Goal: Task Accomplishment & Management: Complete application form

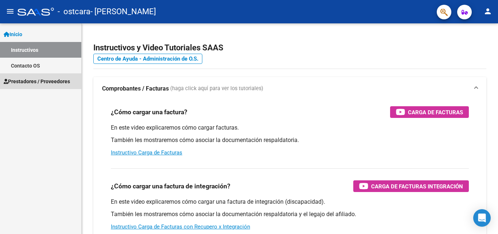
click at [45, 77] on link "Prestadores / Proveedores" at bounding box center [40, 81] width 81 height 16
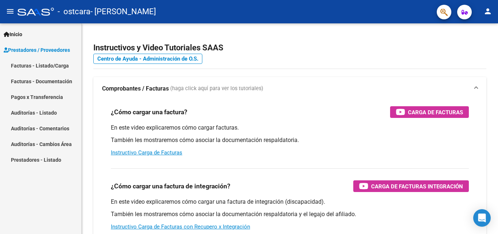
click at [48, 65] on link "Facturas - Listado/Carga" at bounding box center [40, 66] width 81 height 16
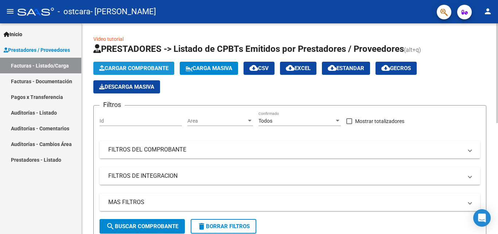
click at [159, 70] on span "Cargar Comprobante" at bounding box center [133, 68] width 69 height 7
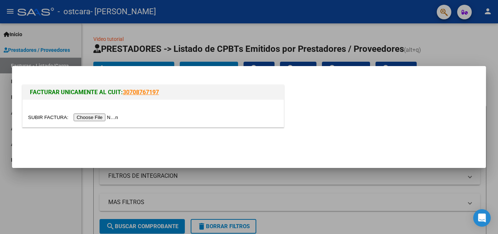
click at [115, 115] on input "file" at bounding box center [74, 117] width 92 height 8
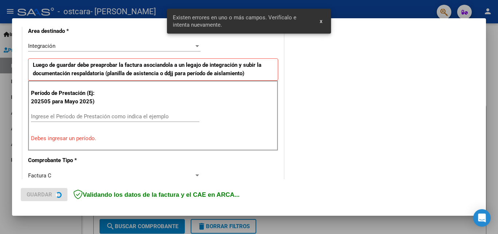
scroll to position [178, 0]
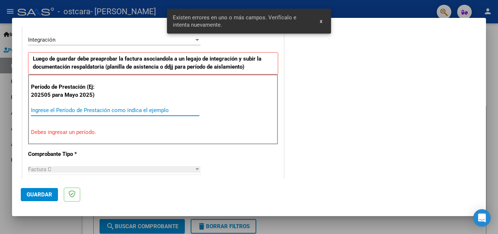
click at [108, 108] on input "Ingrese el Período de Prestación como indica el ejemplo" at bounding box center [115, 110] width 168 height 7
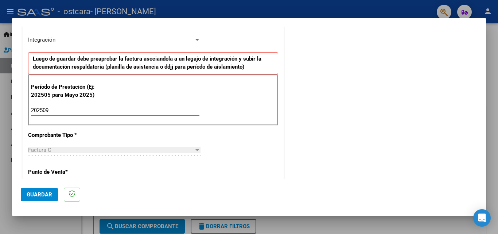
type input "202509"
click at [367, 131] on div "COMENTARIOS Comentarios del Prestador / Gerenciador:" at bounding box center [381, 173] width 192 height 633
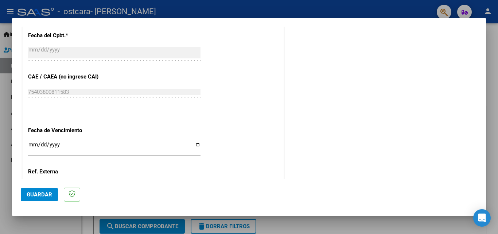
scroll to position [430, 0]
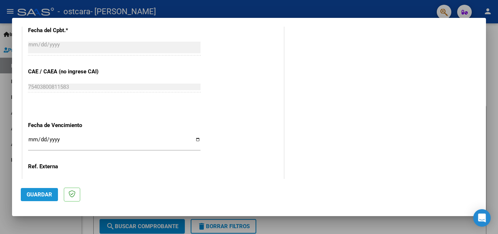
click at [37, 192] on span "Guardar" at bounding box center [40, 194] width 26 height 7
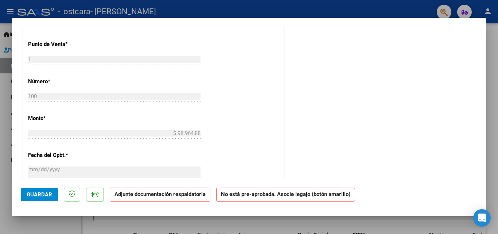
scroll to position [0, 0]
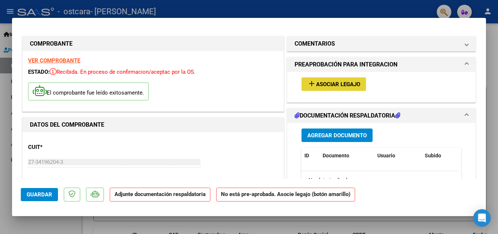
click at [350, 79] on button "add Asociar Legajo" at bounding box center [333, 83] width 65 height 13
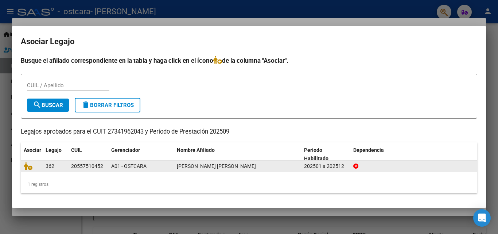
click at [327, 160] on datatable-body-cell "202501 a 202512" at bounding box center [325, 165] width 49 height 11
click at [35, 168] on div at bounding box center [32, 166] width 16 height 8
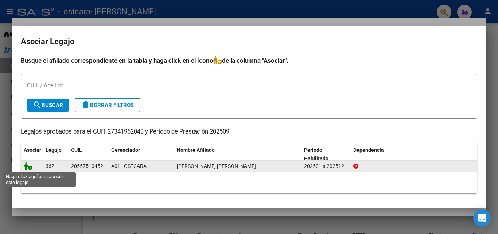
click at [28, 168] on icon at bounding box center [28, 166] width 9 height 8
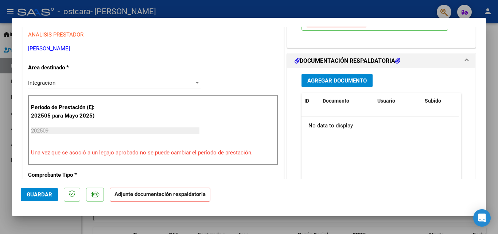
scroll to position [146, 0]
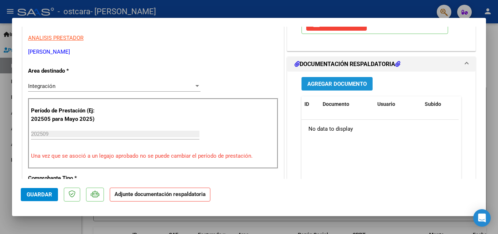
click at [341, 85] on span "Agregar Documento" at bounding box center [336, 84] width 59 height 7
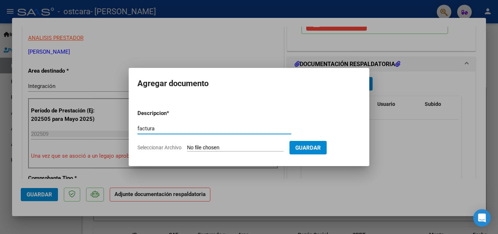
type input "factura"
click at [231, 146] on input "Seleccionar Archivo" at bounding box center [235, 147] width 97 height 7
type input "C:\fakepath\[PERSON_NAME]-sept.pdf"
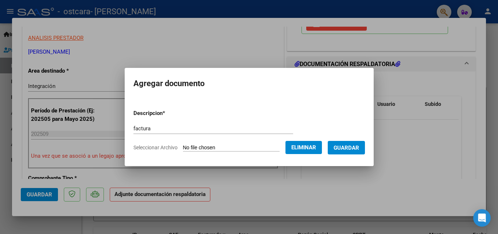
click at [351, 147] on span "Guardar" at bounding box center [346, 147] width 26 height 7
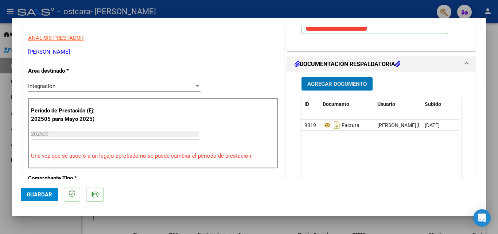
click at [344, 85] on span "Agregar Documento" at bounding box center [336, 84] width 59 height 7
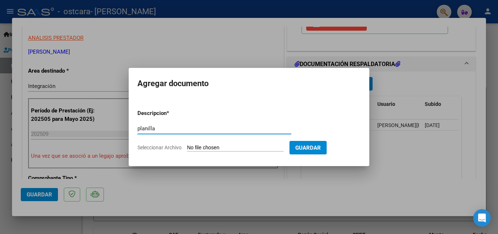
type input "planilla"
click at [246, 149] on input "Seleccionar Archivo" at bounding box center [235, 147] width 97 height 7
type input "C:\fakepath\[DATE] 09_45_35.pdf"
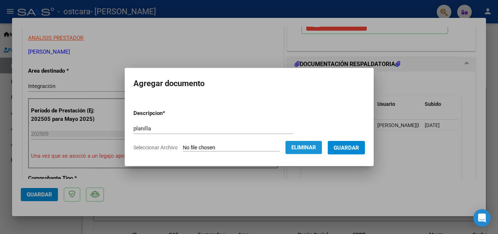
click at [316, 146] on span "Eliminar" at bounding box center [303, 147] width 25 height 7
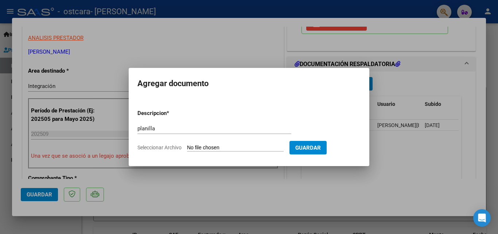
click at [243, 147] on input "Seleccionar Archivo" at bounding box center [235, 147] width 97 height 7
type input "C:\fakepath\[PERSON_NAME] (2).pdf"
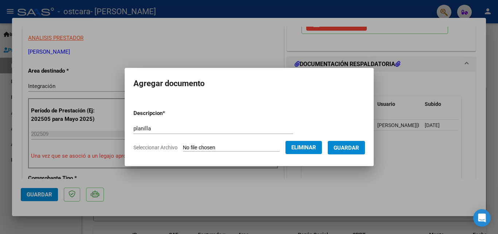
click at [356, 152] on button "Guardar" at bounding box center [346, 147] width 37 height 13
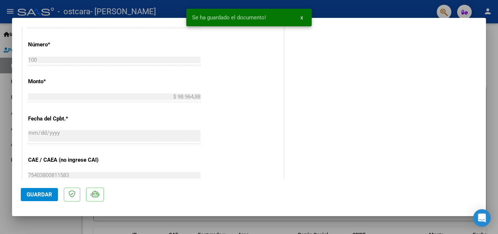
scroll to position [355, 0]
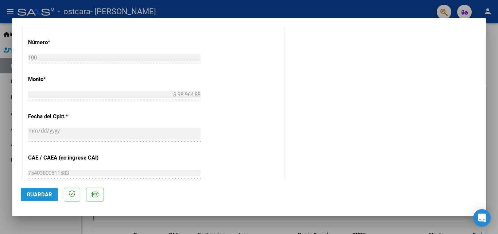
click at [47, 193] on span "Guardar" at bounding box center [40, 194] width 26 height 7
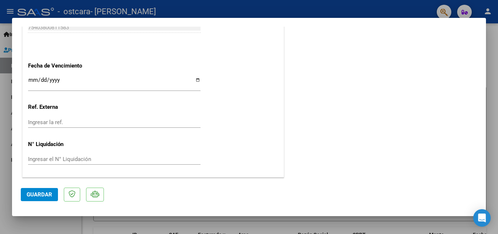
click at [497, 149] on div at bounding box center [249, 117] width 498 height 234
type input "$ 0,00"
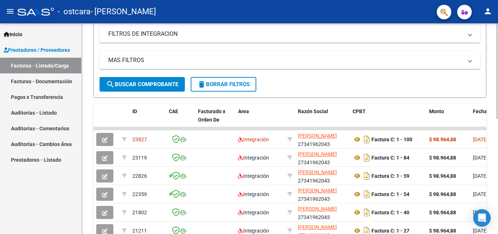
click at [497, 160] on div at bounding box center [497, 136] width 2 height 95
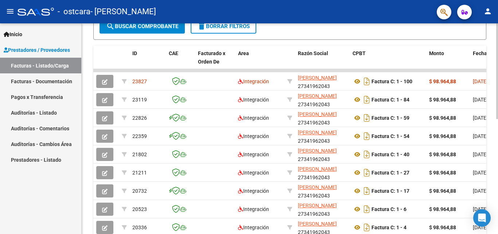
scroll to position [211, 0]
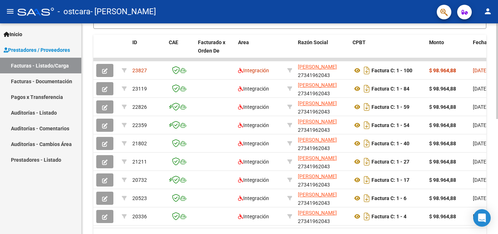
click at [497, 191] on div at bounding box center [497, 168] width 2 height 95
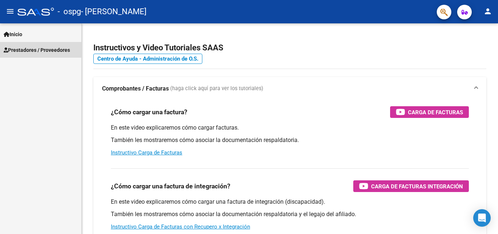
click at [67, 51] on span "Prestadores / Proveedores" at bounding box center [37, 50] width 66 height 8
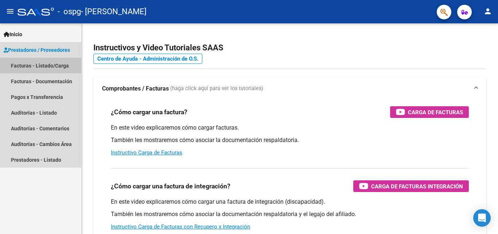
click at [66, 60] on link "Facturas - Listado/Carga" at bounding box center [40, 66] width 81 height 16
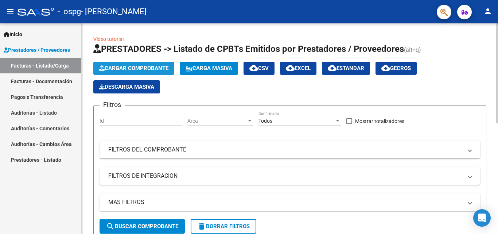
click at [153, 65] on button "Cargar Comprobante" at bounding box center [133, 68] width 81 height 13
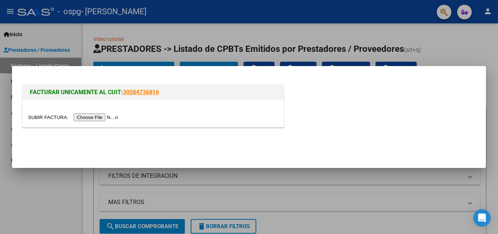
click at [113, 117] on input "file" at bounding box center [74, 117] width 92 height 8
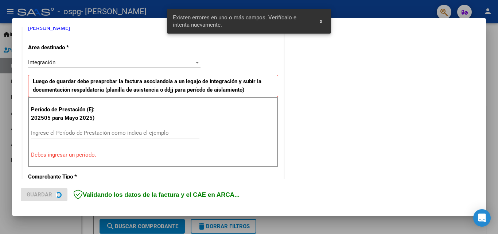
scroll to position [164, 0]
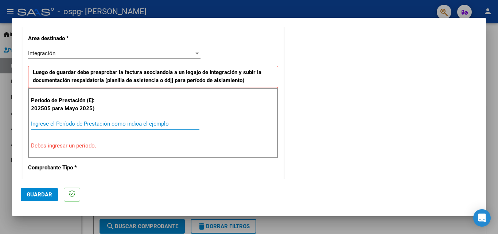
click at [140, 121] on input "Ingrese el Período de Prestación como indica el ejemplo" at bounding box center [115, 123] width 168 height 7
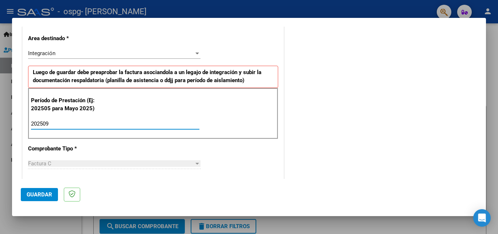
type input "202509"
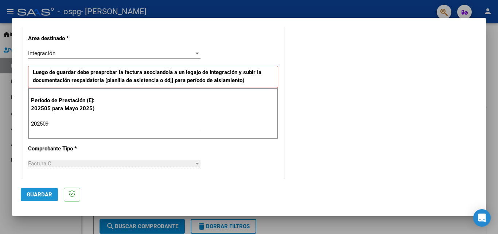
click at [34, 192] on span "Guardar" at bounding box center [40, 194] width 26 height 7
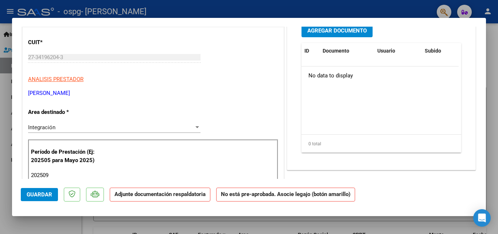
scroll to position [114, 0]
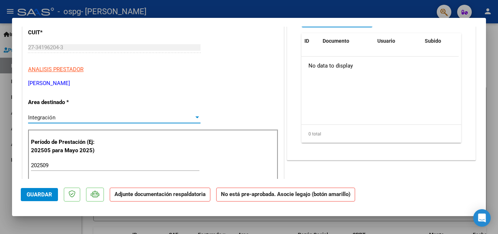
click at [196, 118] on div at bounding box center [197, 117] width 7 height 6
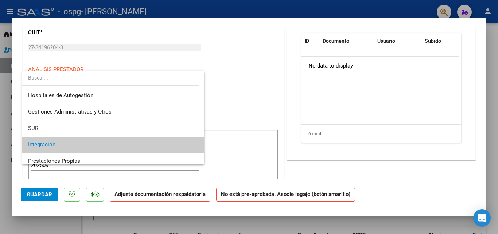
scroll to position [27, 0]
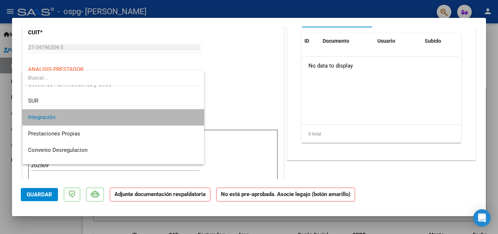
click at [181, 116] on span "Integración" at bounding box center [113, 117] width 170 height 16
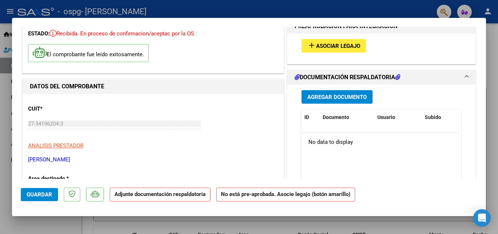
scroll to position [35, 0]
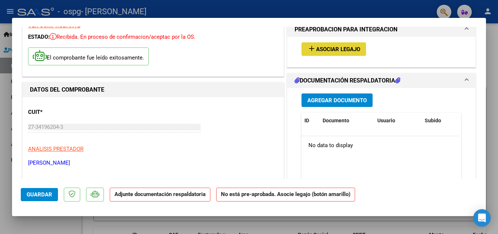
click at [349, 48] on span "Asociar Legajo" at bounding box center [338, 49] width 44 height 7
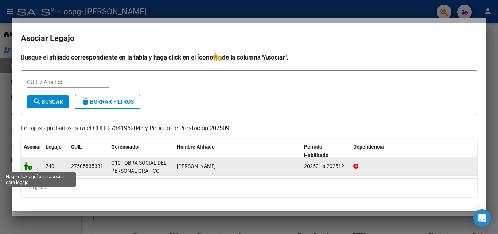
click at [26, 167] on icon at bounding box center [28, 166] width 9 height 8
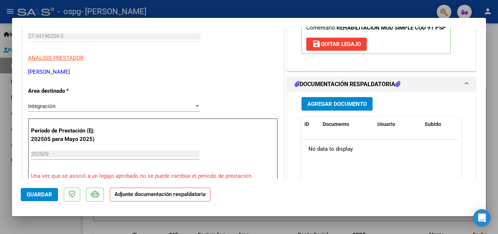
scroll to position [136, 0]
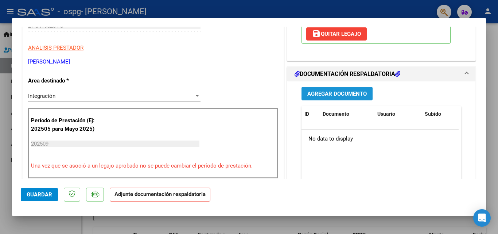
click at [332, 98] on button "Agregar Documento" at bounding box center [336, 93] width 71 height 13
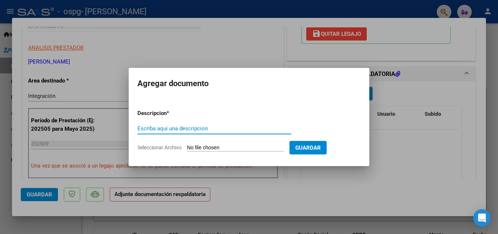
click at [198, 129] on input "Escriba aquí una descripcion" at bounding box center [214, 128] width 154 height 7
type input "asistencia"
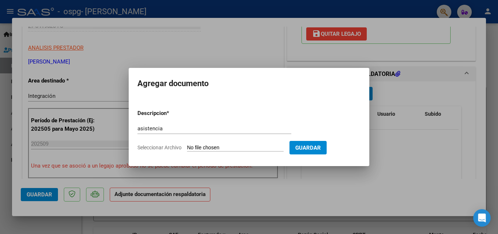
click at [249, 148] on input "Seleccionar Archivo" at bounding box center [235, 147] width 97 height 7
type input "C:\fakepath\planilla pratti.pdf"
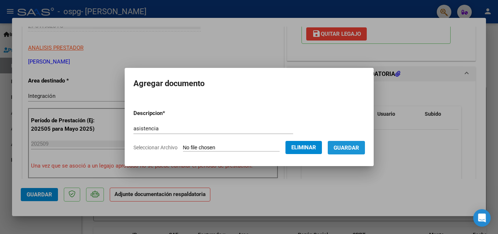
click at [365, 146] on button "Guardar" at bounding box center [346, 147] width 37 height 13
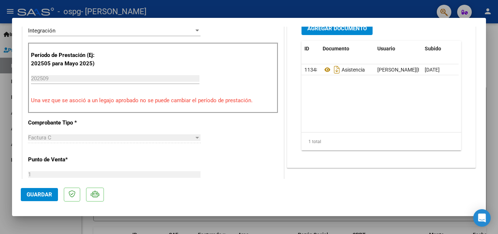
scroll to position [208, 0]
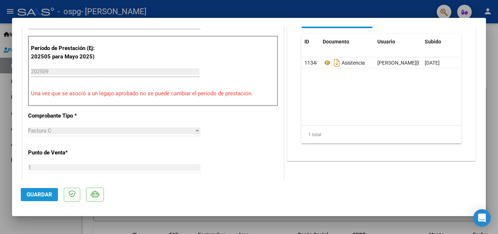
click at [36, 198] on button "Guardar" at bounding box center [39, 194] width 37 height 13
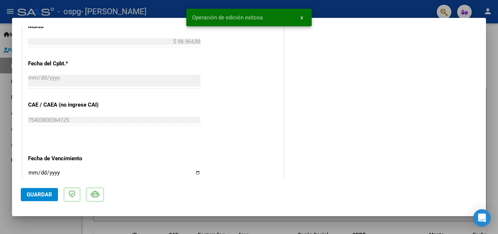
scroll to position [449, 0]
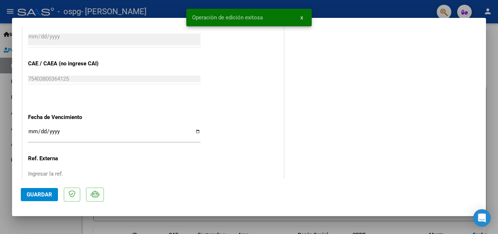
click at [493, 128] on div at bounding box center [249, 117] width 498 height 234
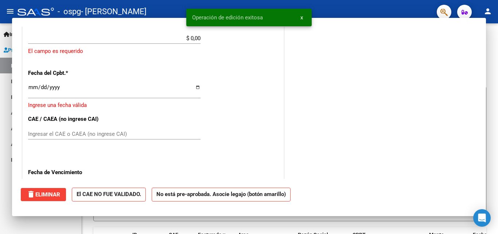
scroll to position [0, 0]
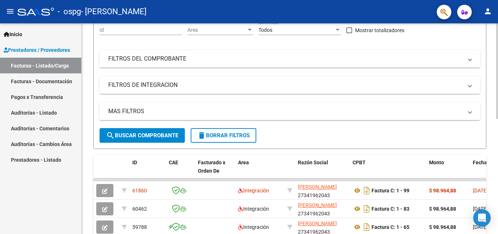
click at [497, 145] on div at bounding box center [497, 113] width 2 height 95
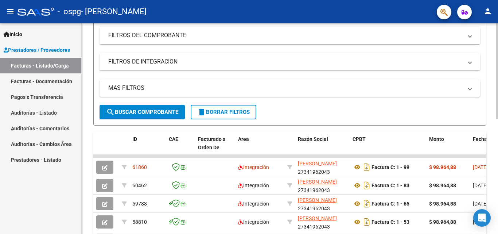
scroll to position [124, 0]
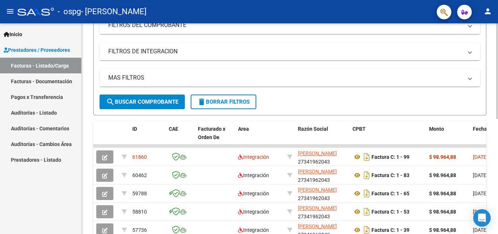
click at [497, 161] on div at bounding box center [497, 128] width 2 height 95
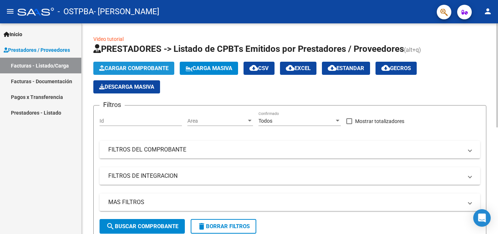
click at [165, 72] on button "Cargar Comprobante" at bounding box center [133, 68] width 81 height 13
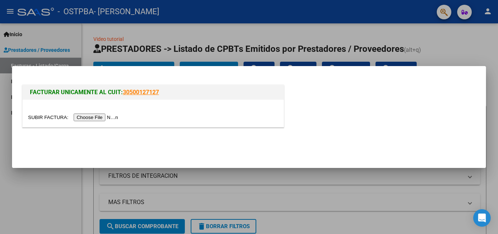
click at [111, 118] on input "file" at bounding box center [74, 117] width 92 height 8
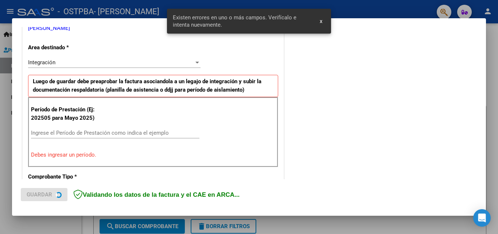
scroll to position [164, 0]
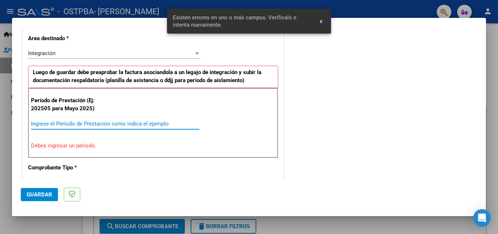
click at [138, 124] on input "Ingrese el Período de Prestación como indica el ejemplo" at bounding box center [115, 123] width 168 height 7
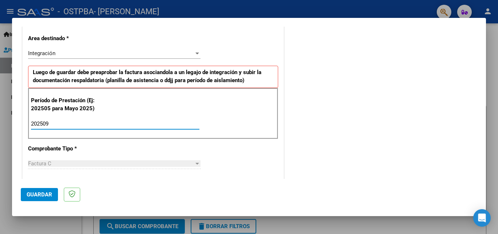
type input "202509"
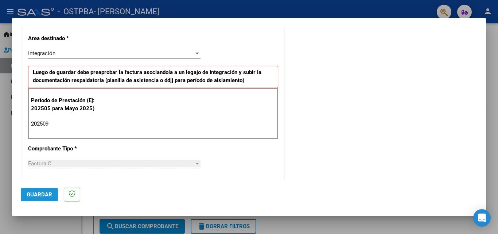
click at [37, 192] on span "Guardar" at bounding box center [40, 194] width 26 height 7
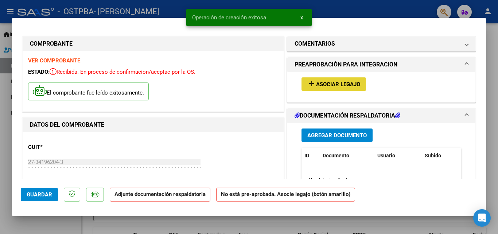
click at [317, 88] on button "add Asociar Legajo" at bounding box center [333, 83] width 65 height 13
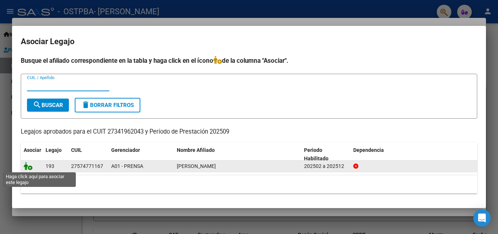
click at [30, 169] on icon at bounding box center [28, 166] width 9 height 8
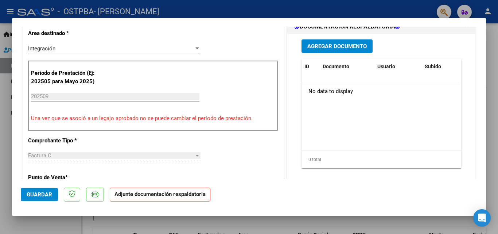
scroll to position [180, 0]
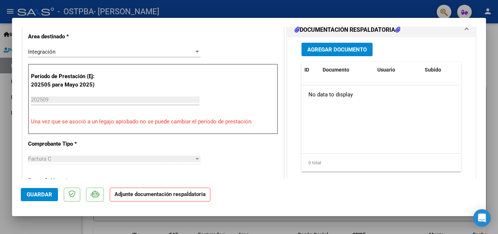
click at [355, 50] on span "Agregar Documento" at bounding box center [336, 49] width 59 height 7
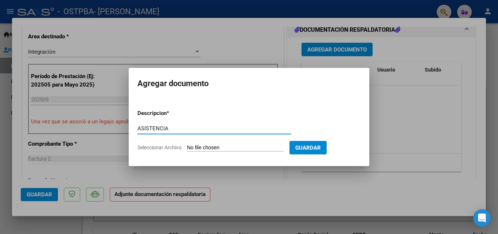
type input "ASISTENCIA"
click at [253, 145] on input "Seleccionar Archivo" at bounding box center [235, 147] width 97 height 7
type input "C:\fakepath\planilla isa s.pdf"
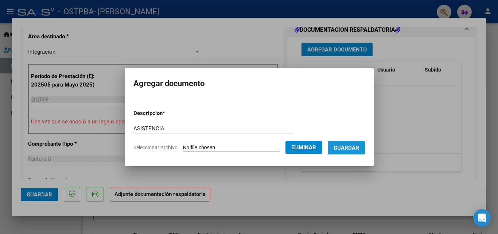
click at [350, 146] on span "Guardar" at bounding box center [346, 147] width 26 height 7
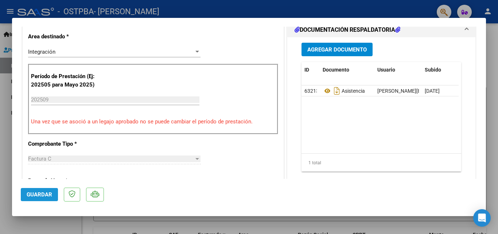
click at [53, 194] on button "Guardar" at bounding box center [39, 194] width 37 height 13
click at [491, 109] on div at bounding box center [249, 117] width 498 height 234
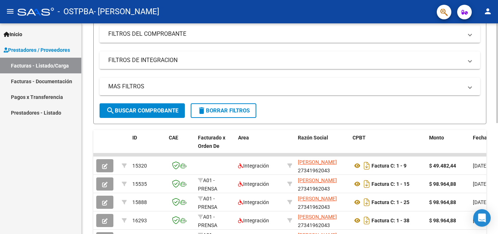
click at [492, 167] on div at bounding box center [497, 128] width 2 height 99
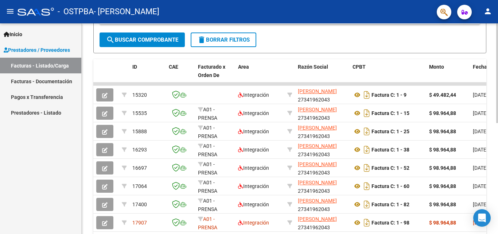
click at [492, 196] on div at bounding box center [497, 163] width 2 height 99
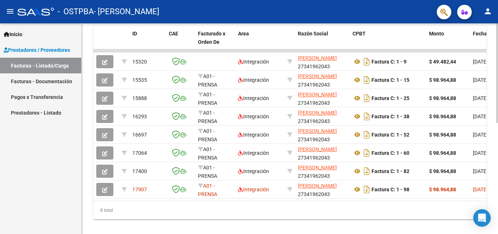
scroll to position [234, 0]
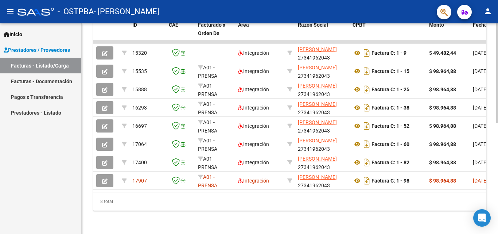
click at [492, 223] on div at bounding box center [497, 183] width 2 height 99
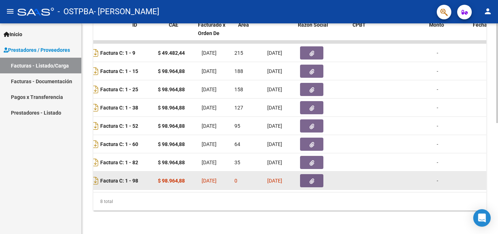
scroll to position [0, 0]
